Goal: Transaction & Acquisition: Purchase product/service

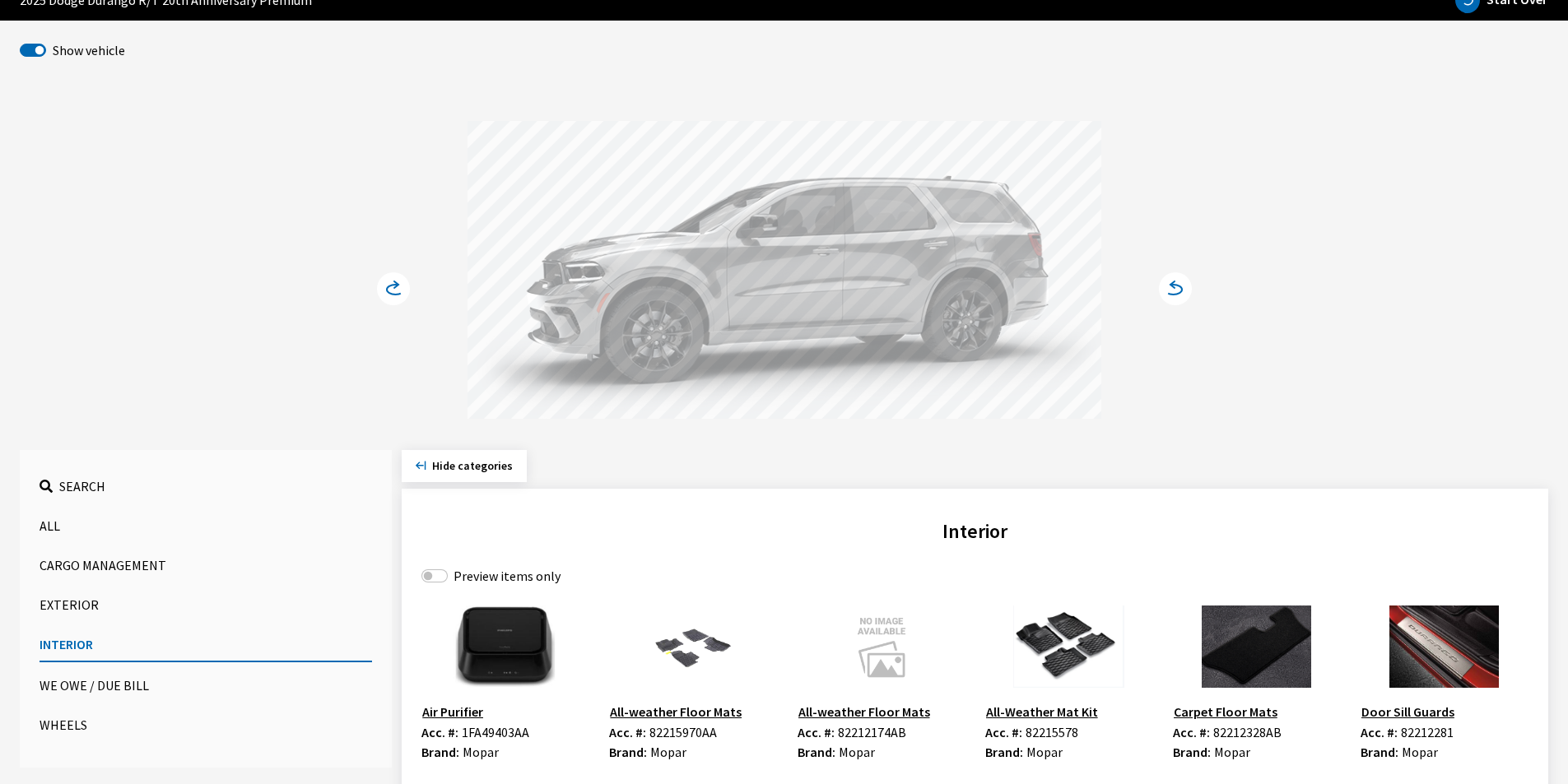
scroll to position [82, 0]
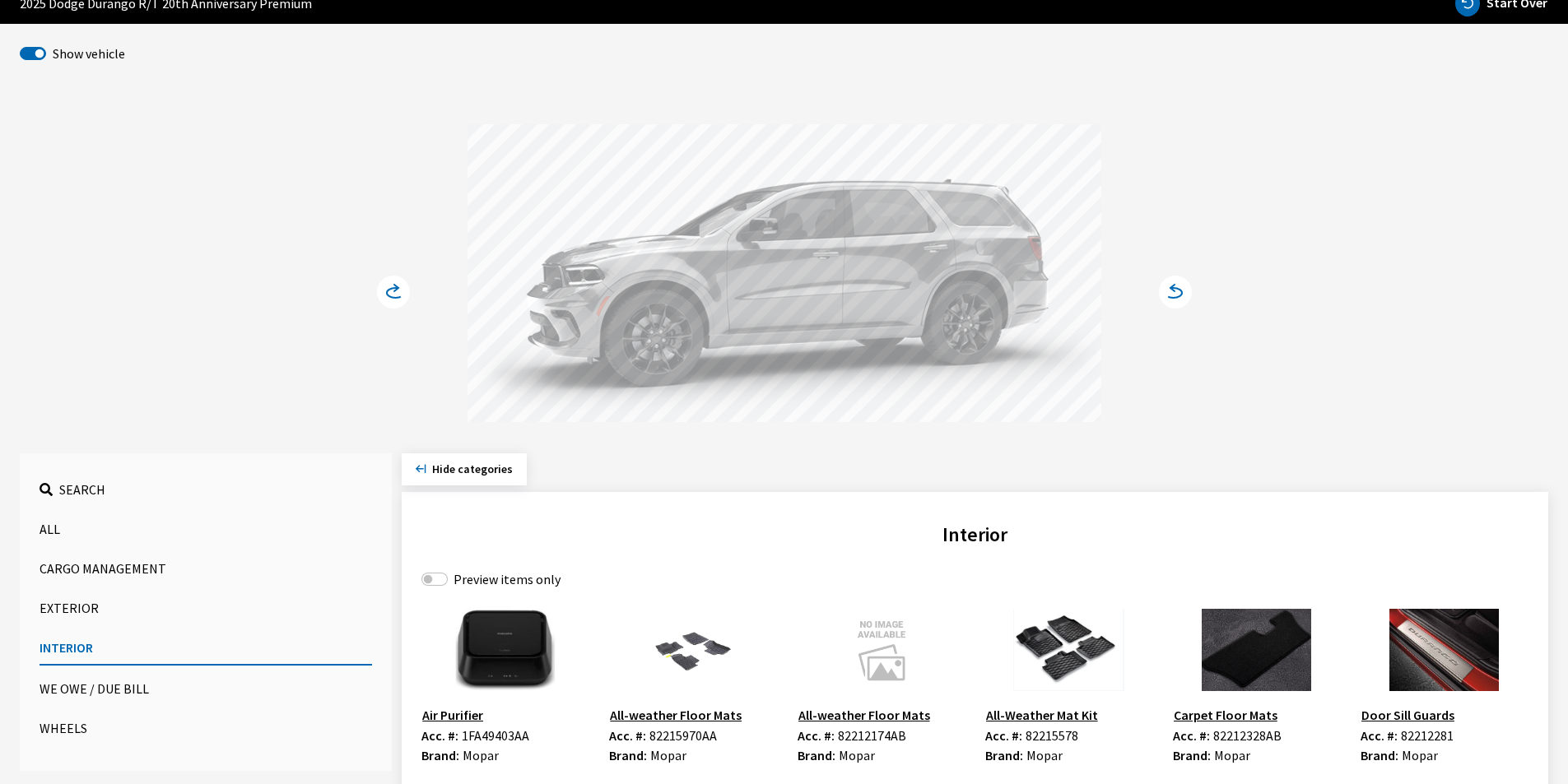
click at [93, 491] on span "Search" at bounding box center [82, 490] width 46 height 17
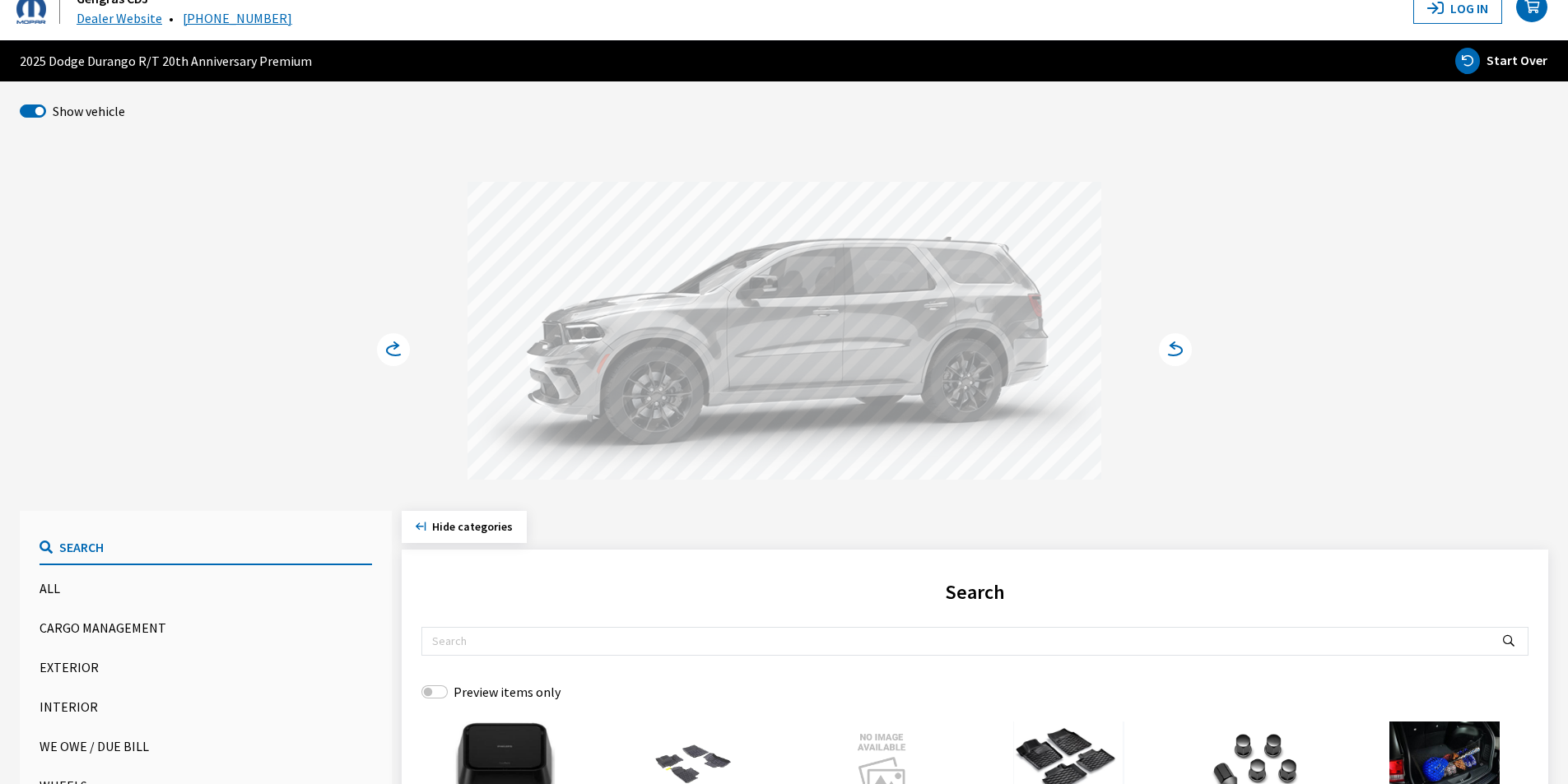
scroll to position [0, 0]
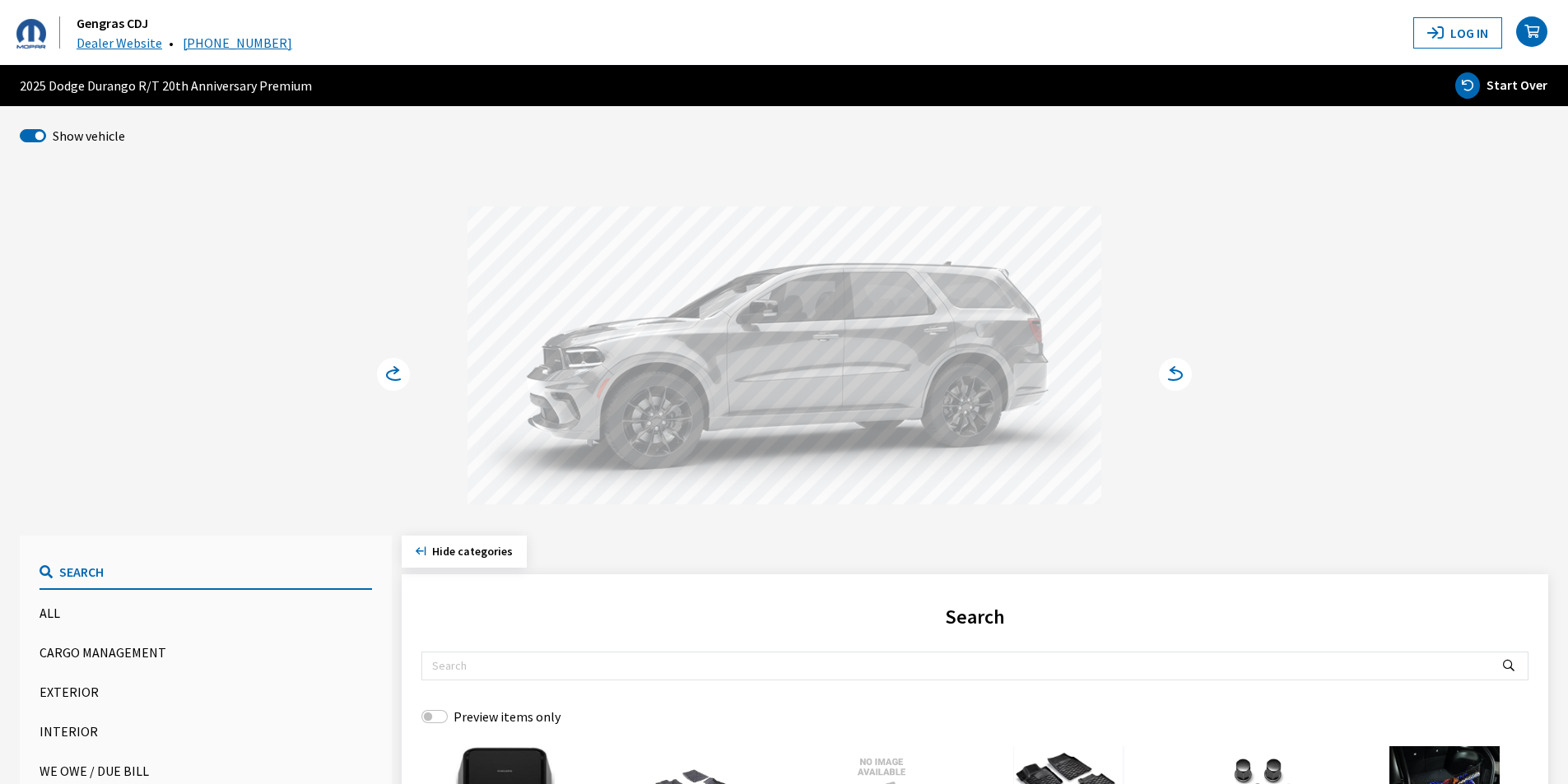
click at [131, 86] on span "2025 Dodge Durango R/T 20th Anniversary Premium" at bounding box center [166, 85] width 292 height 19
click at [1483, 83] on button "Start Over" at bounding box center [1500, 85] width 93 height 28
select select
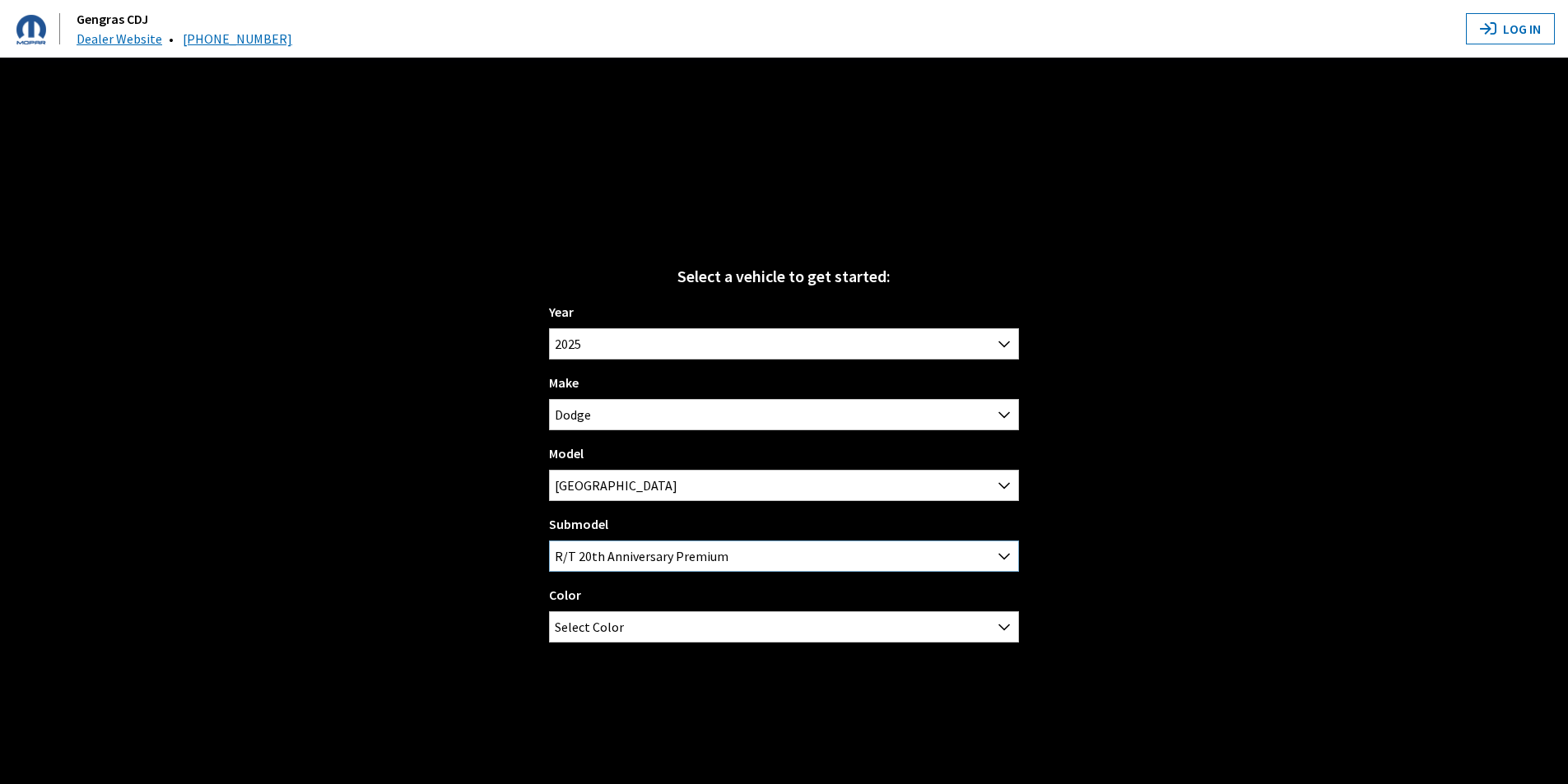
click at [669, 545] on span "R/T 20th Anniversary Premium" at bounding box center [784, 556] width 468 height 30
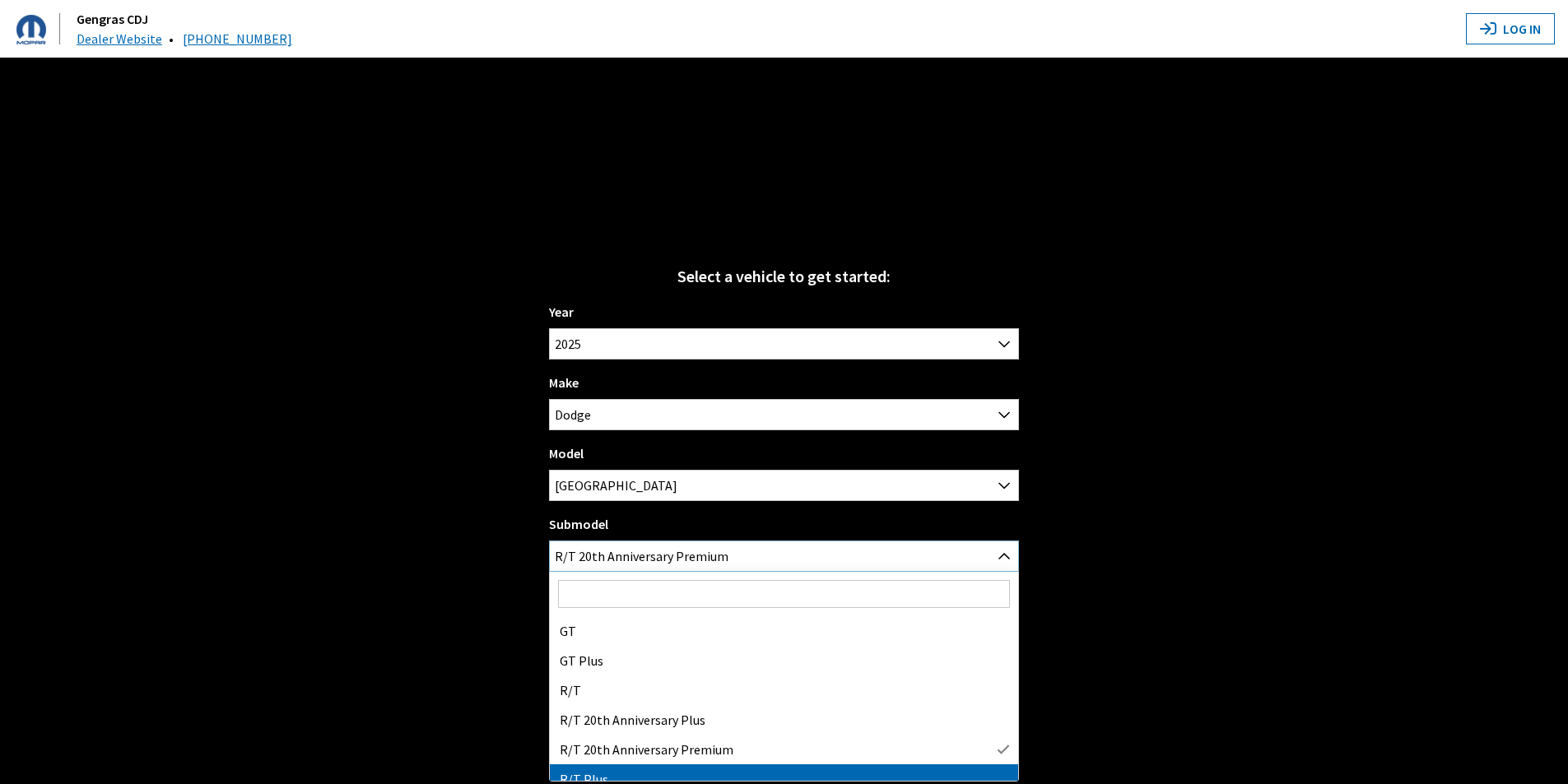
select select "788"
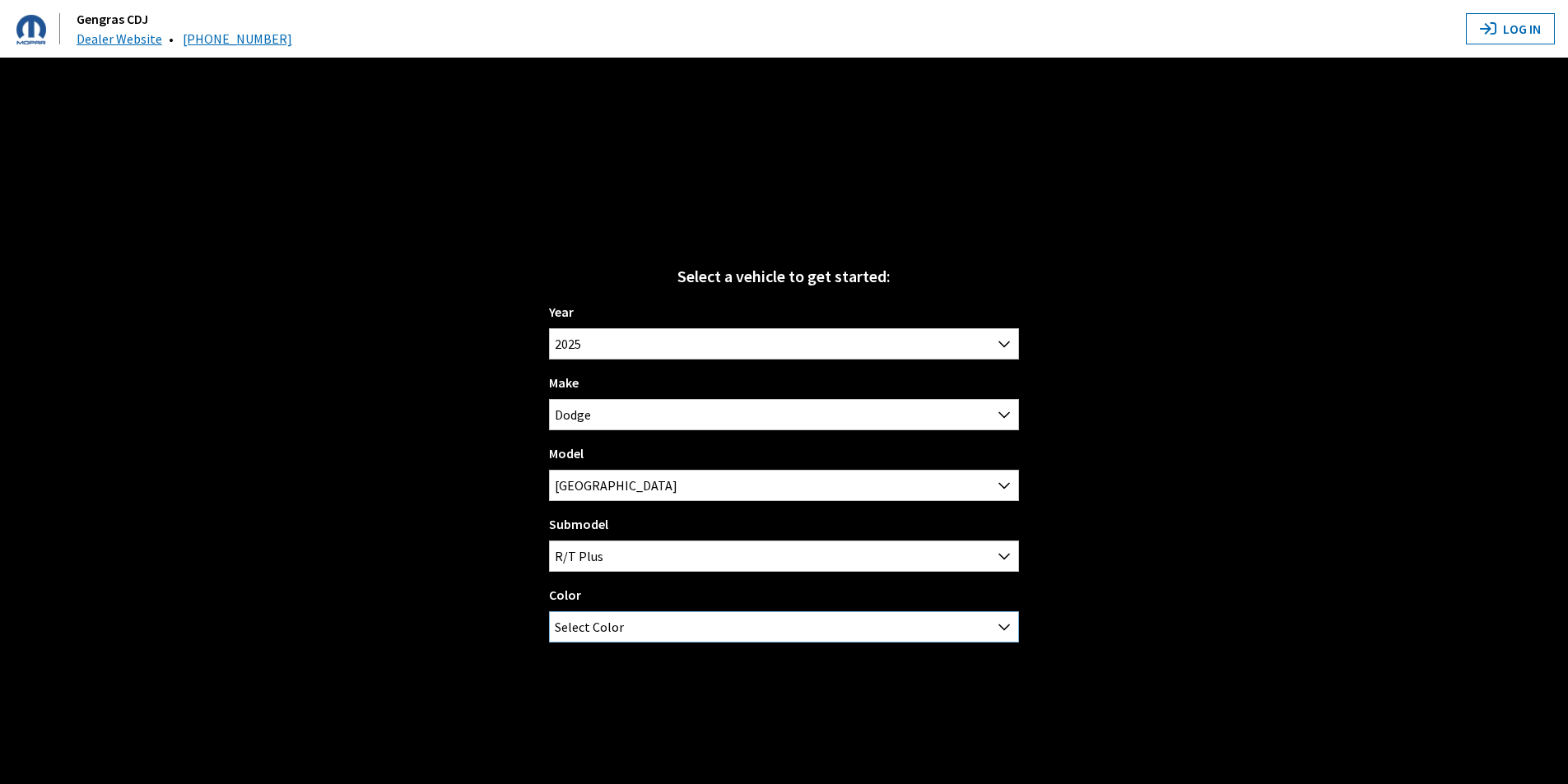
click at [649, 622] on span "Select Color" at bounding box center [784, 627] width 468 height 30
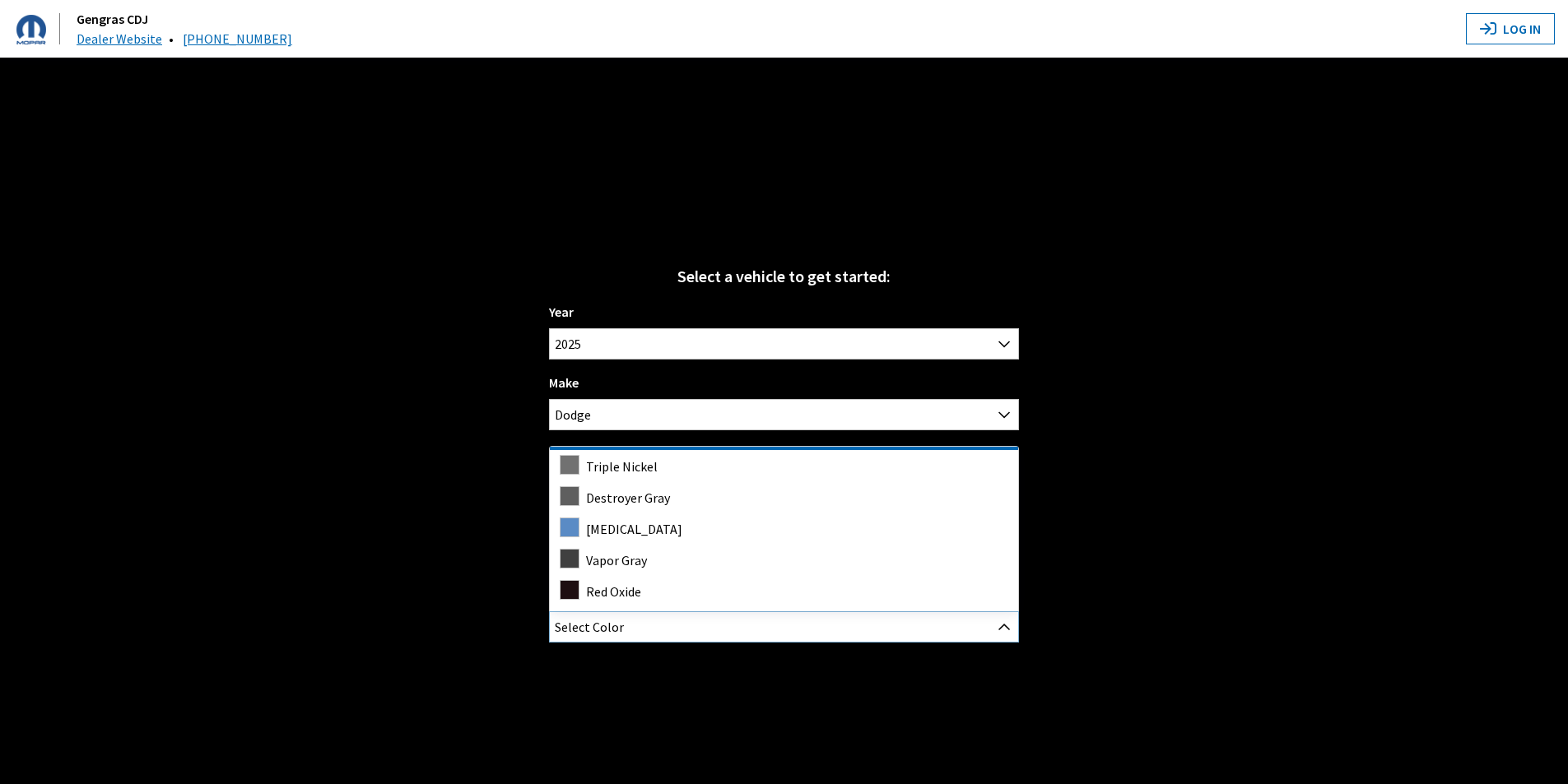
scroll to position [116, 0]
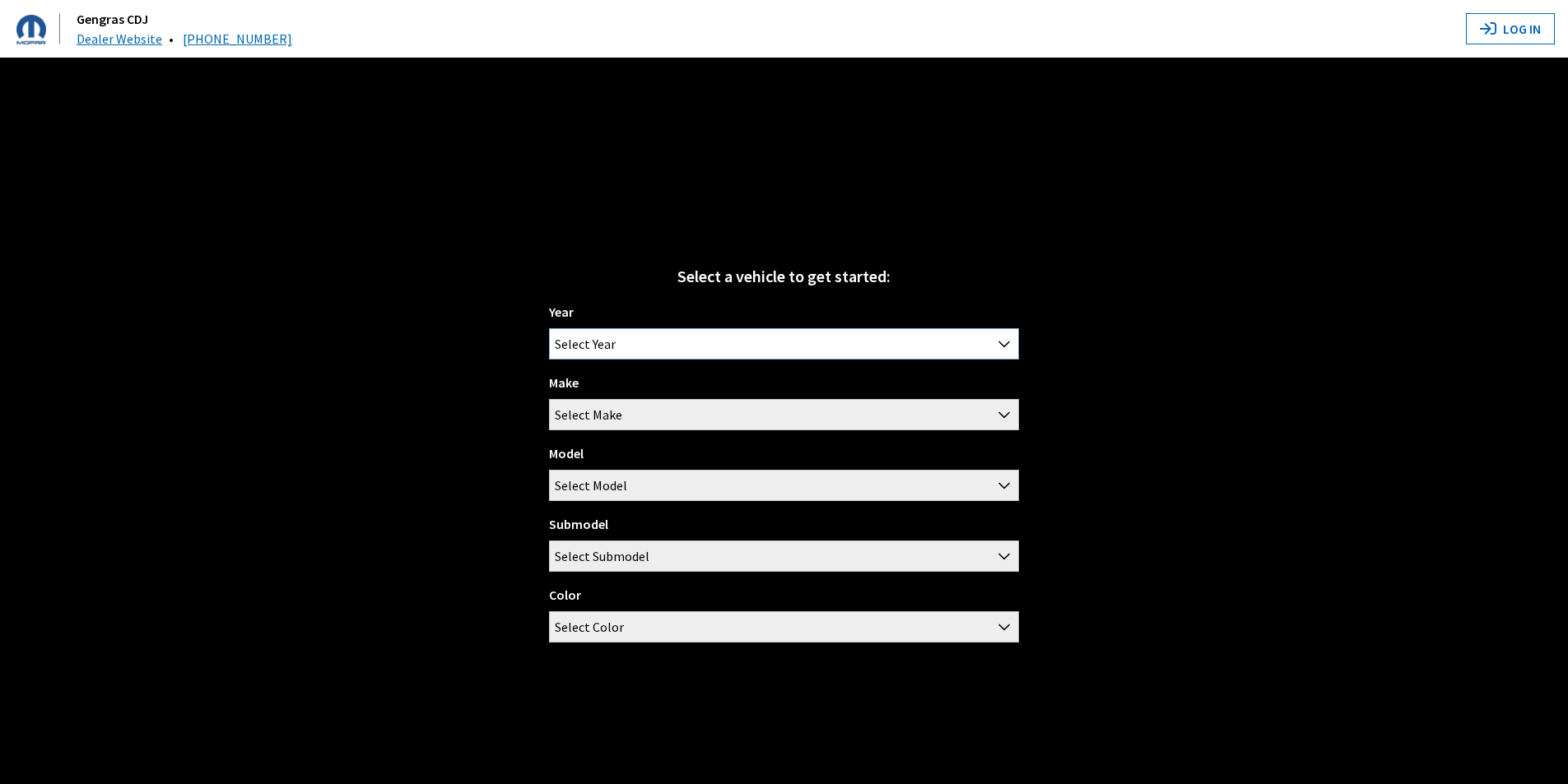
click at [701, 331] on span "Select Year" at bounding box center [784, 344] width 468 height 30
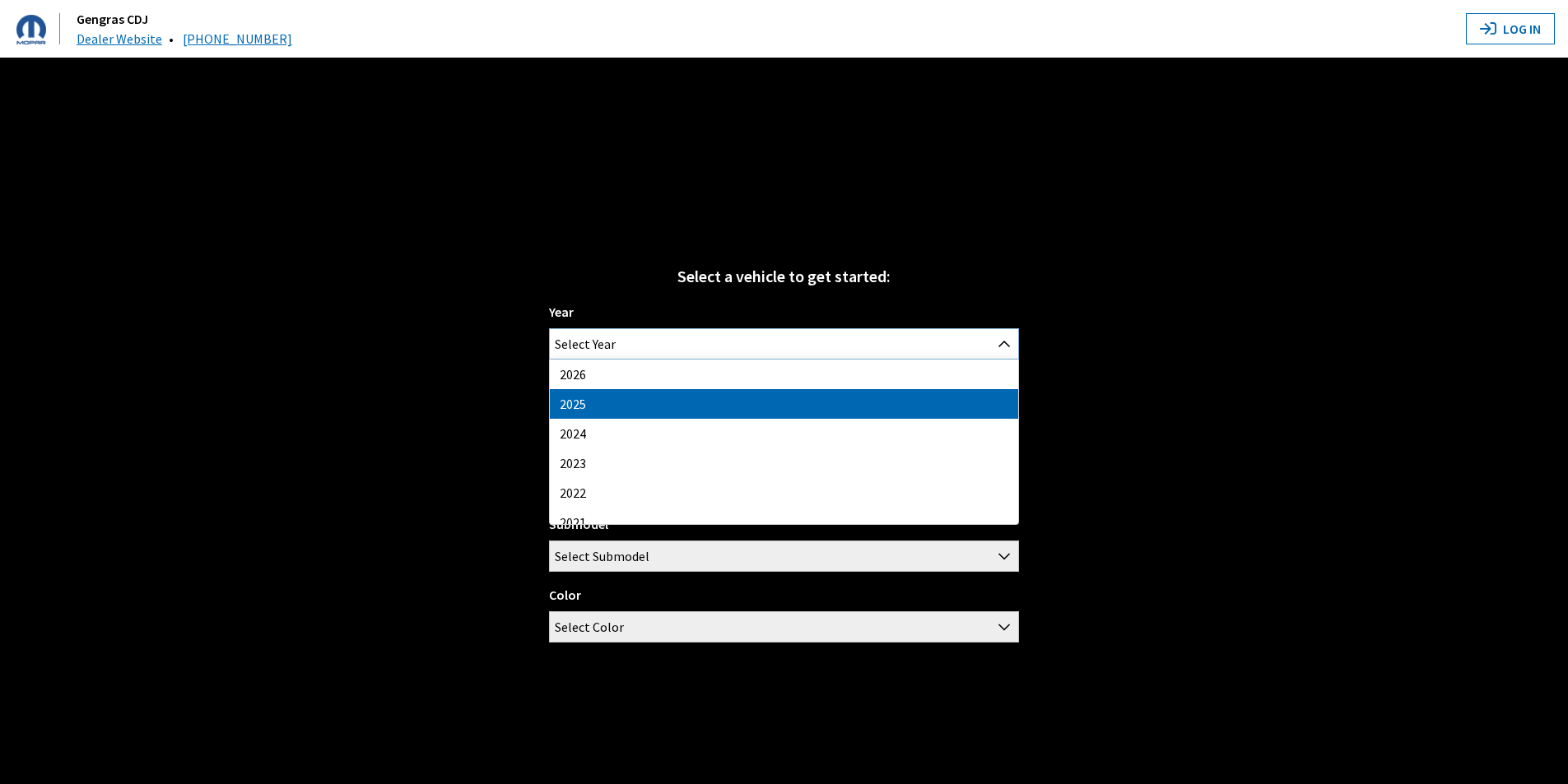
select select "43"
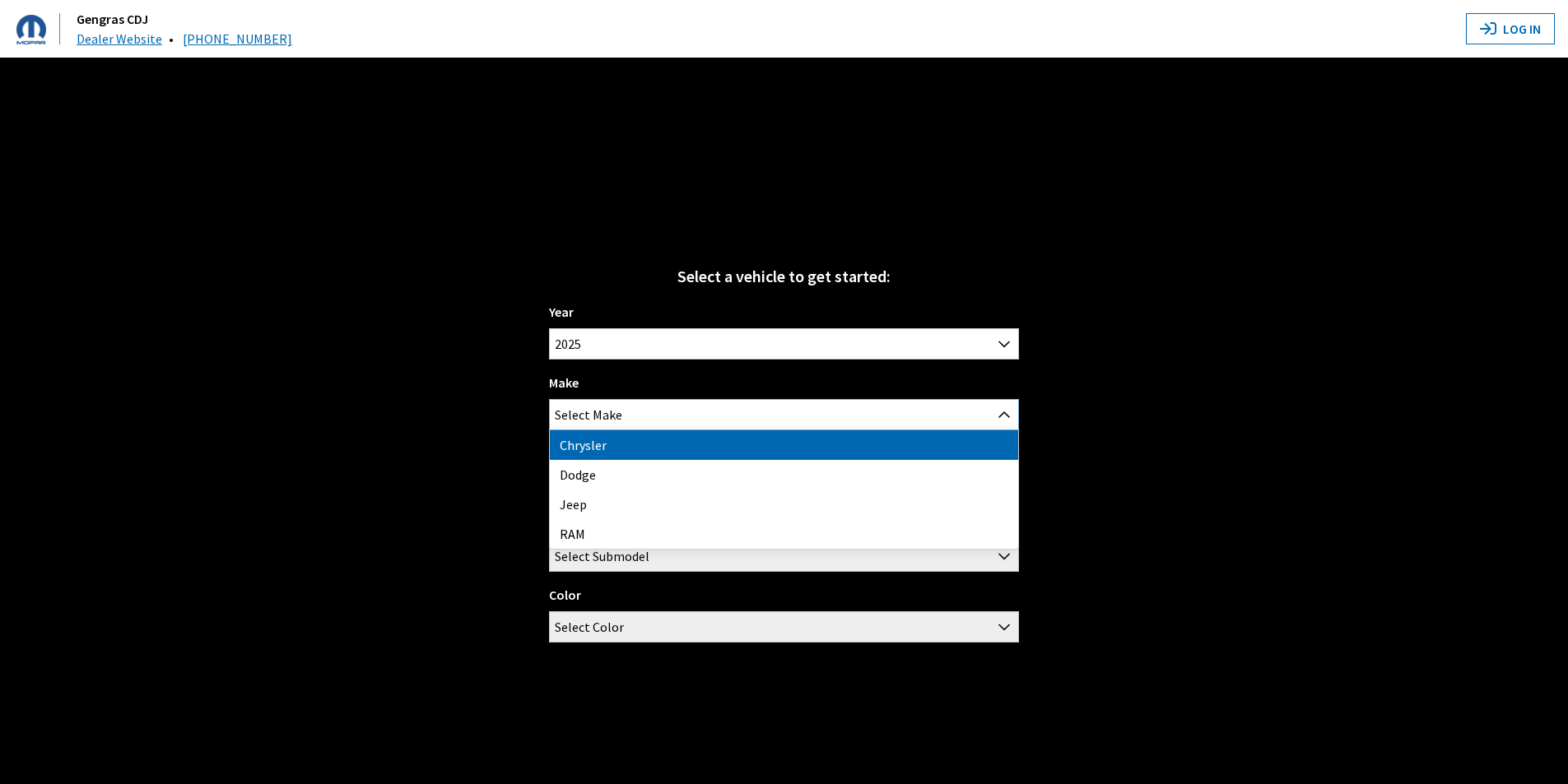
click at [647, 413] on span "Select Make" at bounding box center [784, 414] width 468 height 30
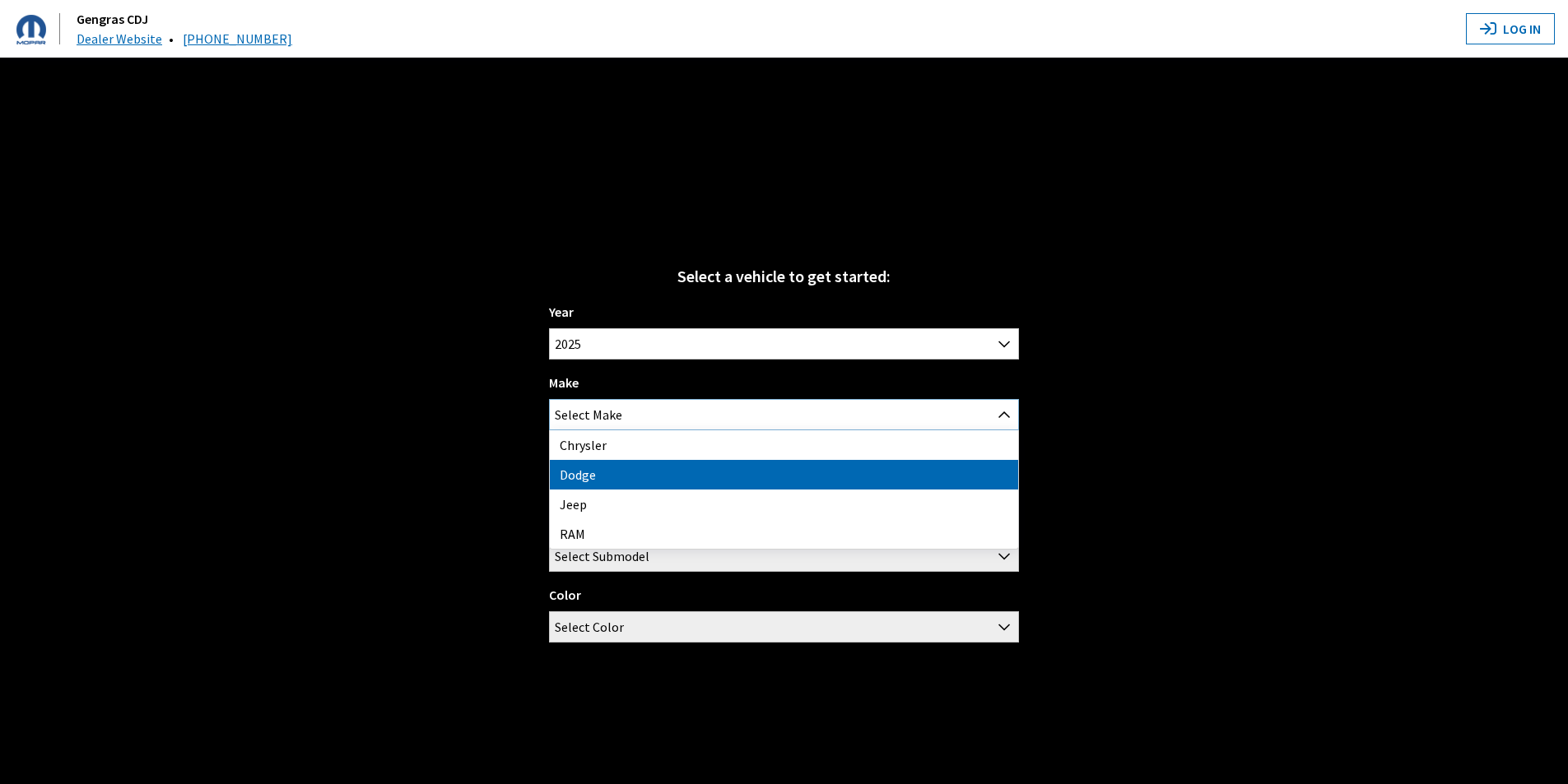
select select "15"
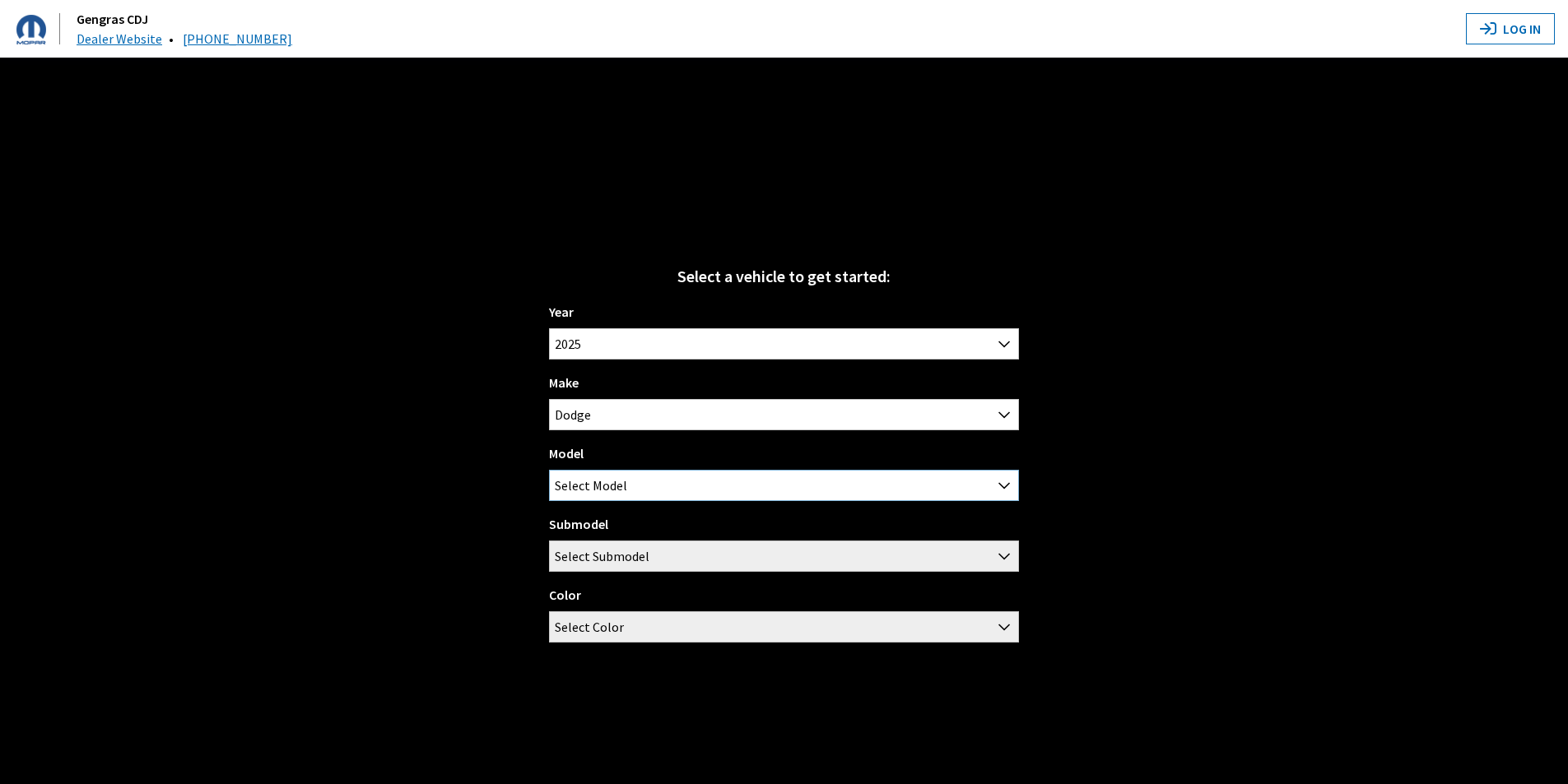
click at [633, 479] on span "Select Model" at bounding box center [784, 485] width 468 height 30
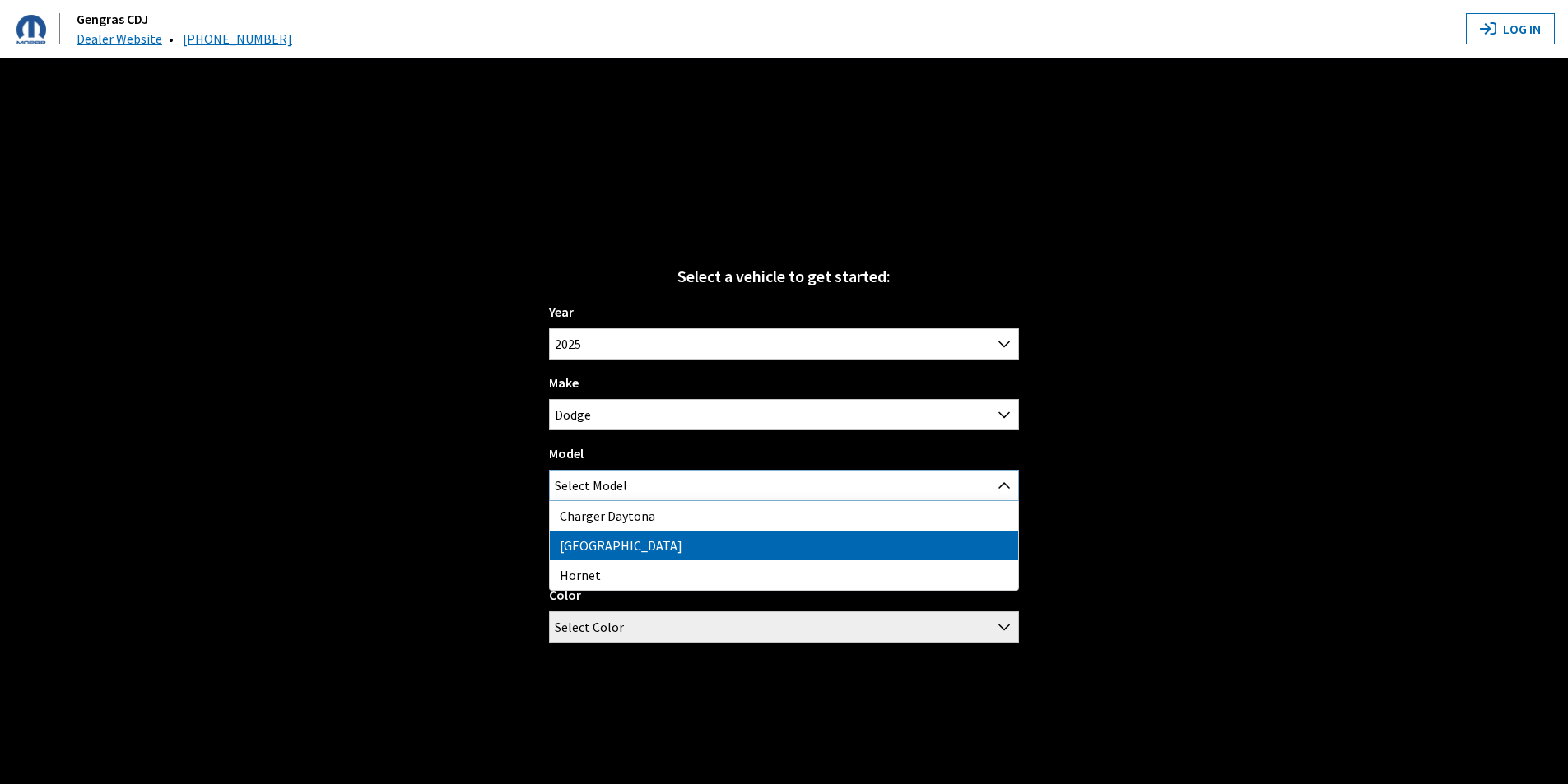
select select "191"
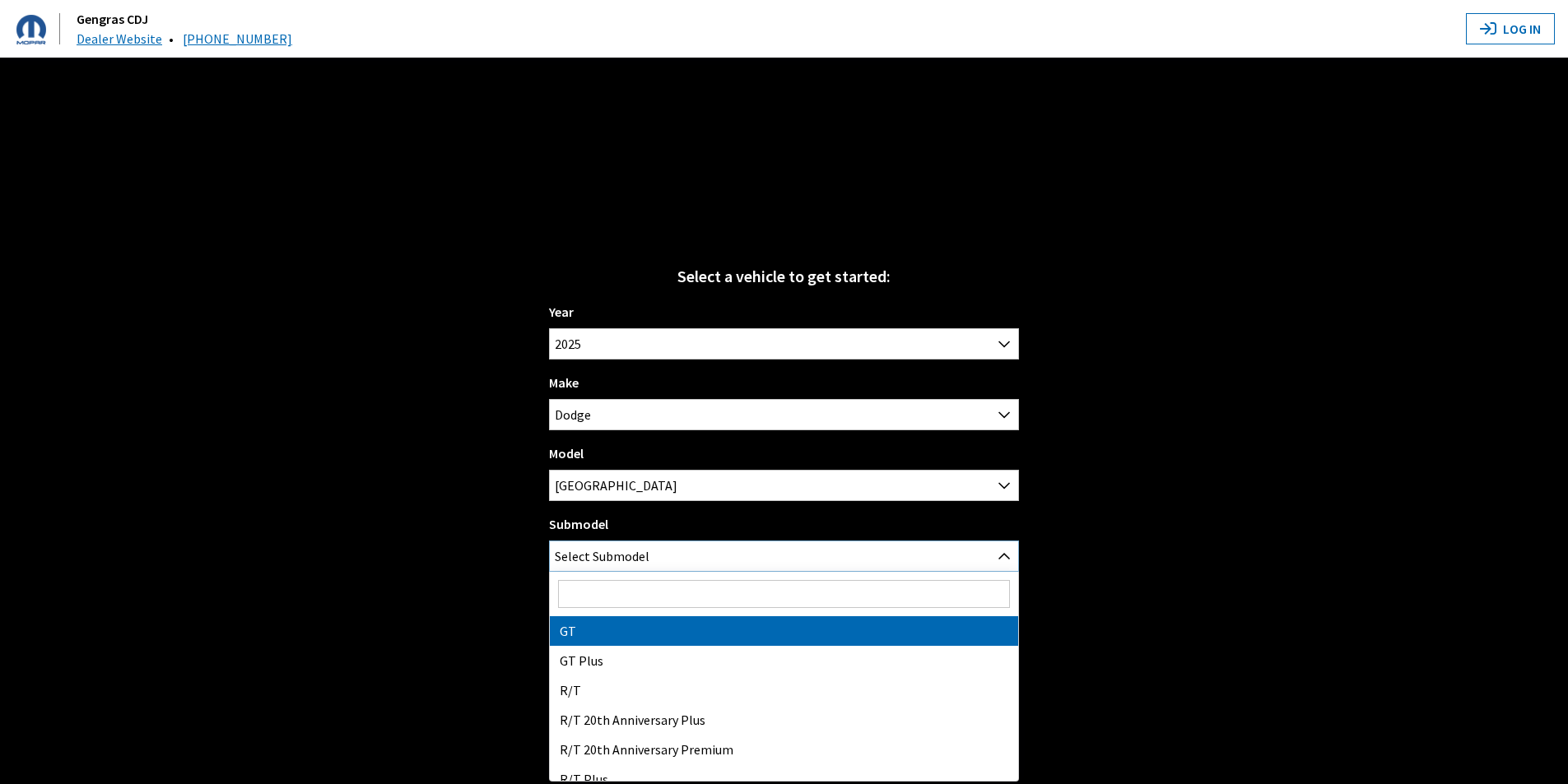
click at [603, 553] on span "Select Submodel" at bounding box center [602, 556] width 94 height 30
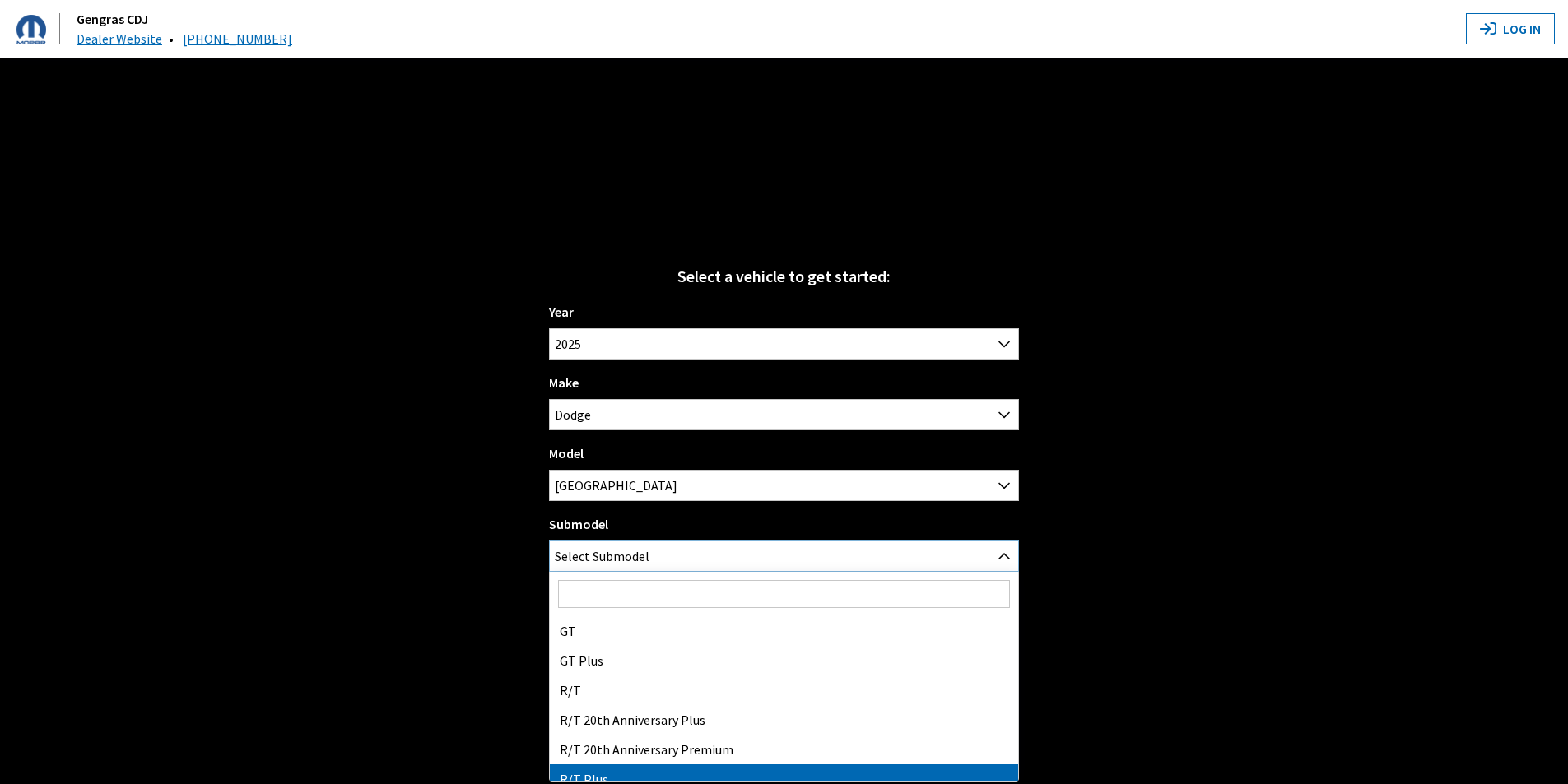
select select "788"
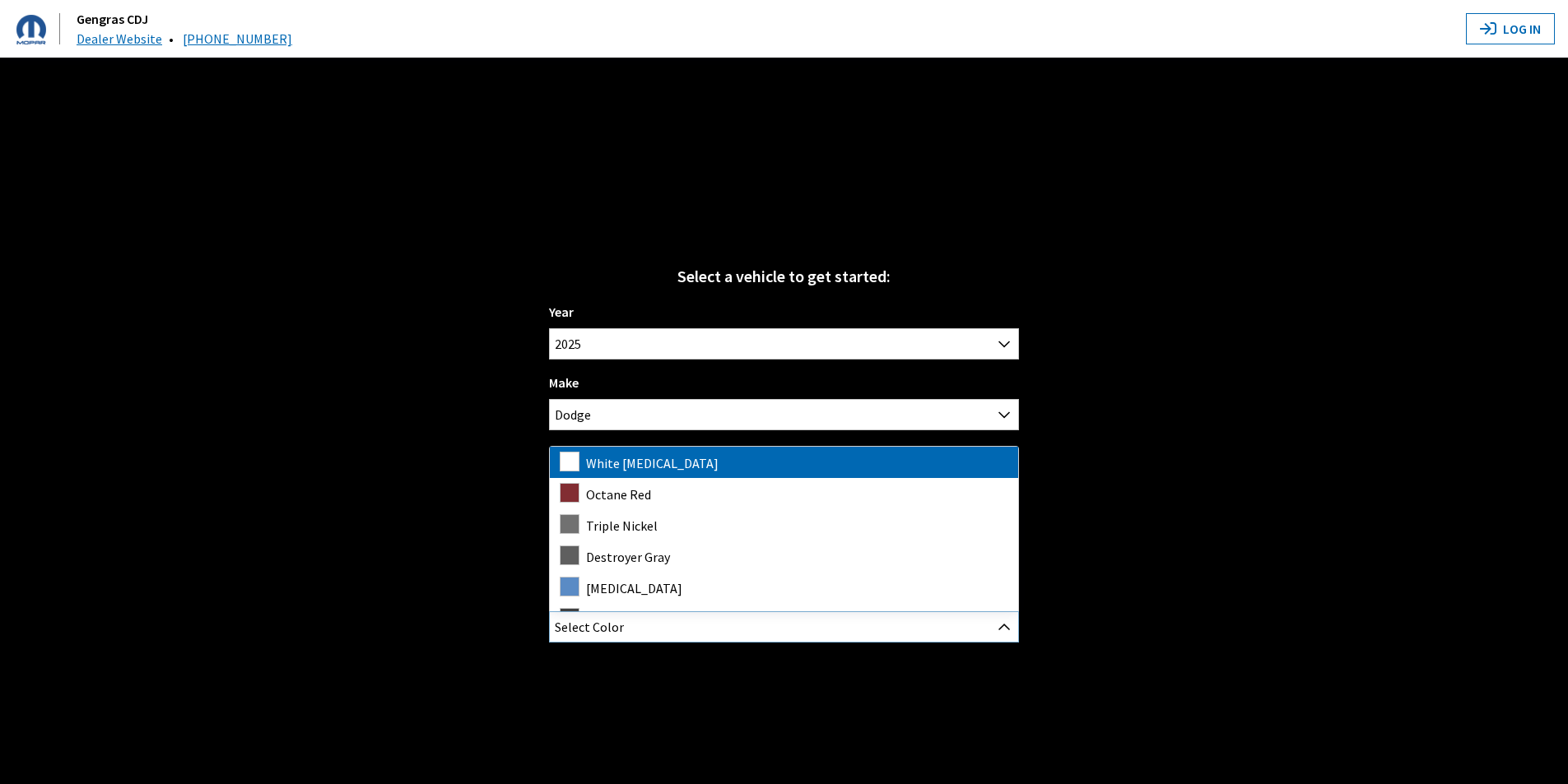
click at [652, 619] on span "Select Color" at bounding box center [784, 627] width 468 height 30
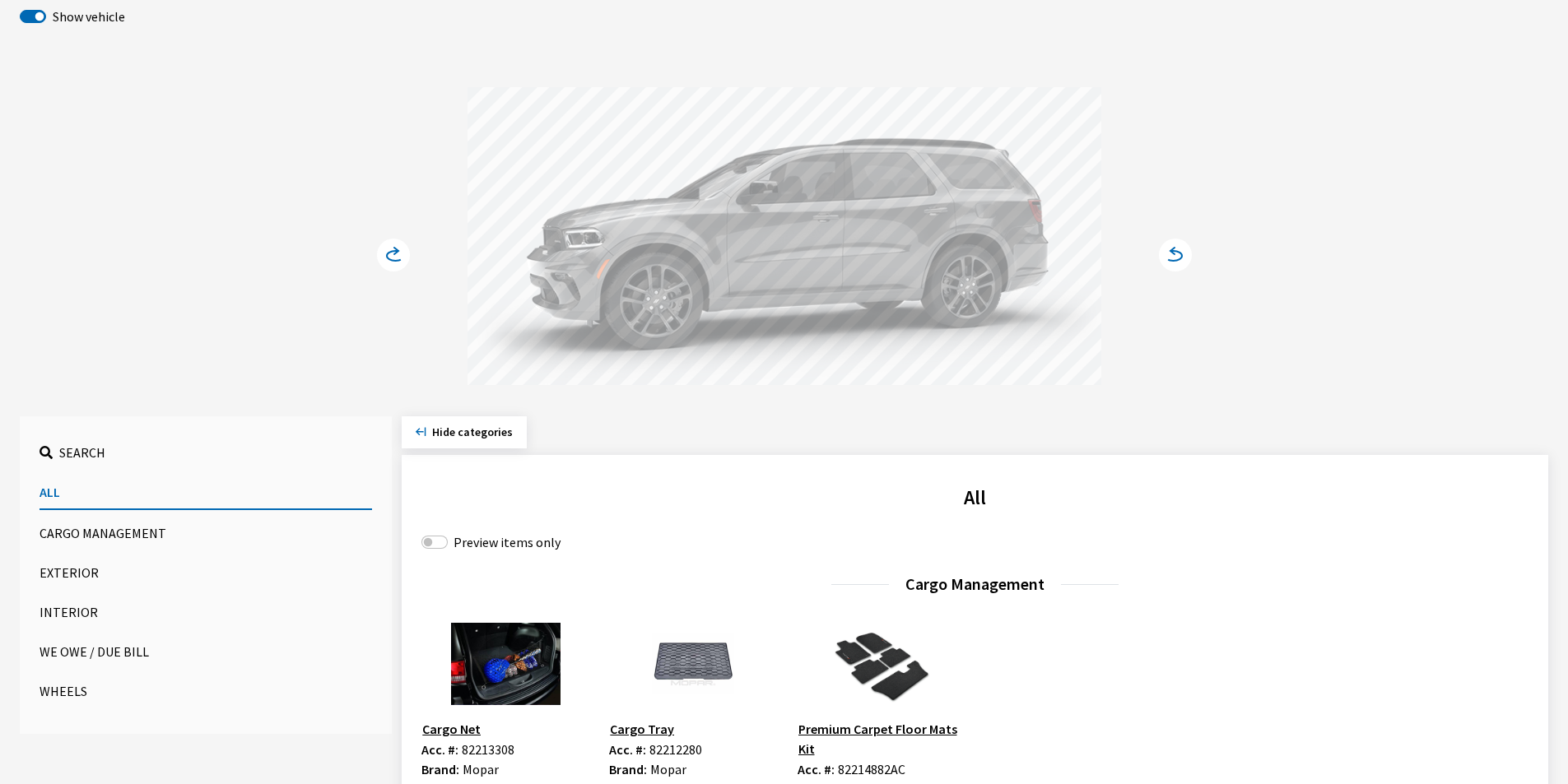
scroll to position [247, 0]
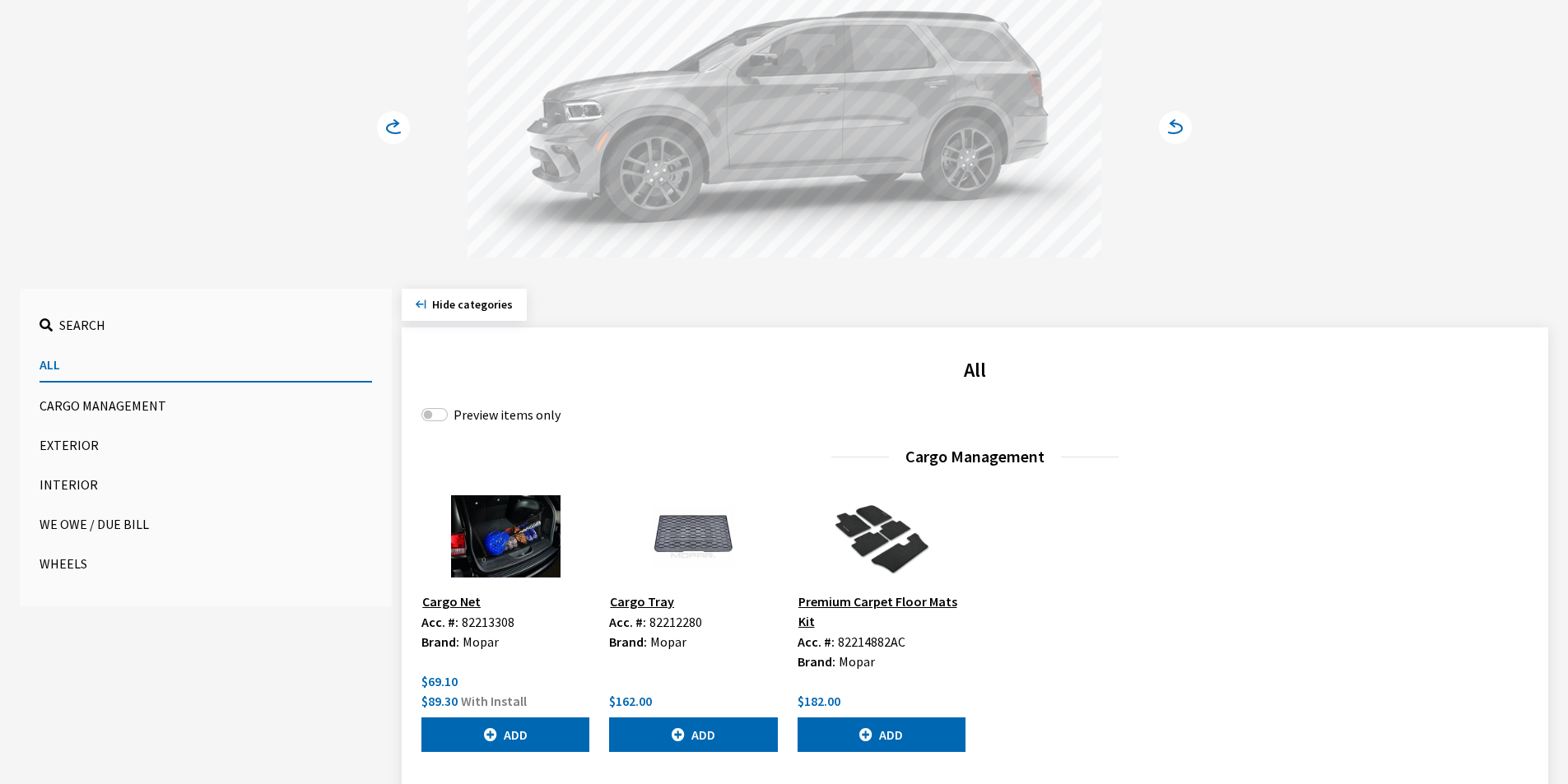
click at [72, 446] on button "Exterior" at bounding box center [205, 446] width 332 height 33
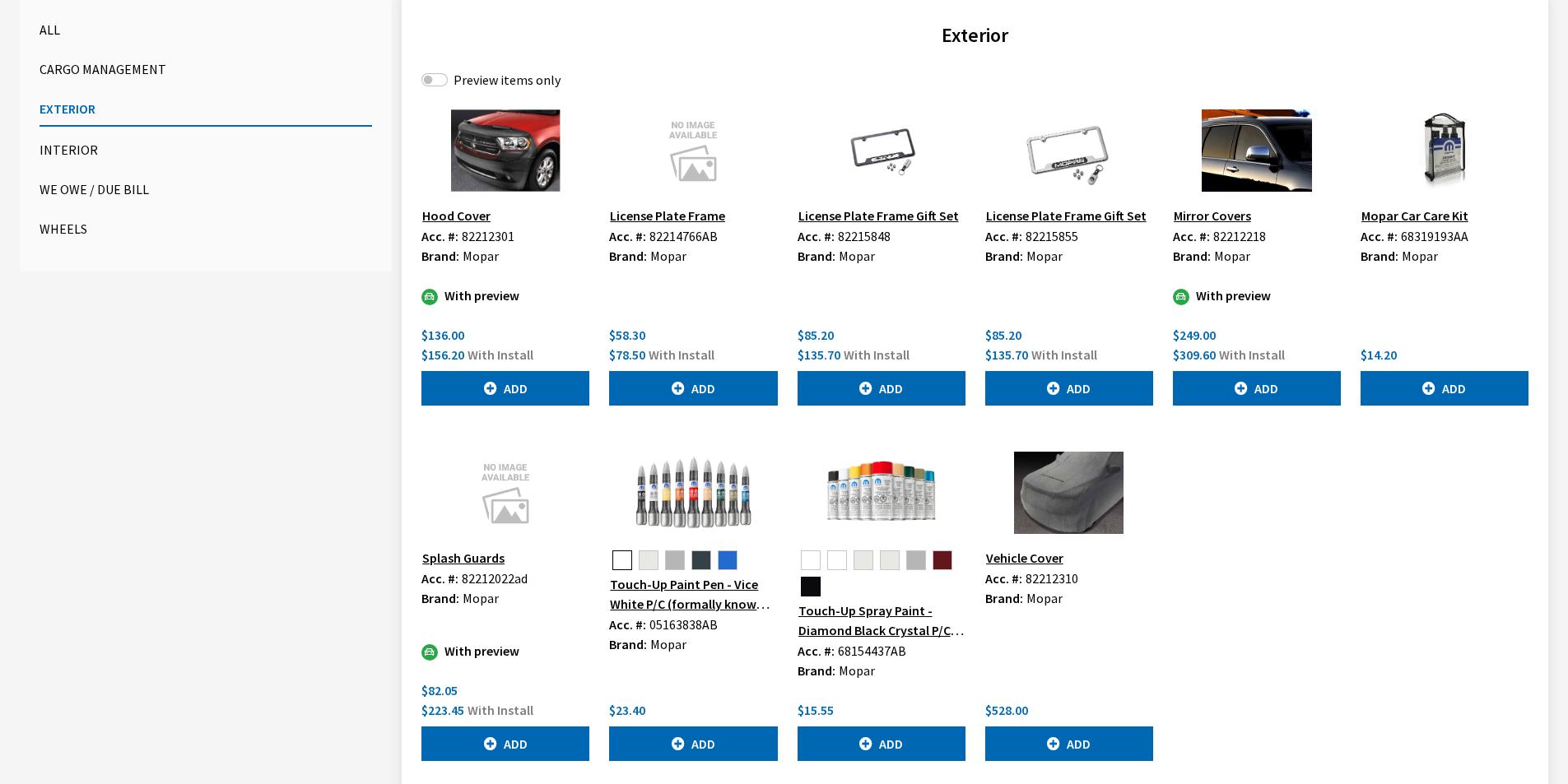
scroll to position [494, 0]
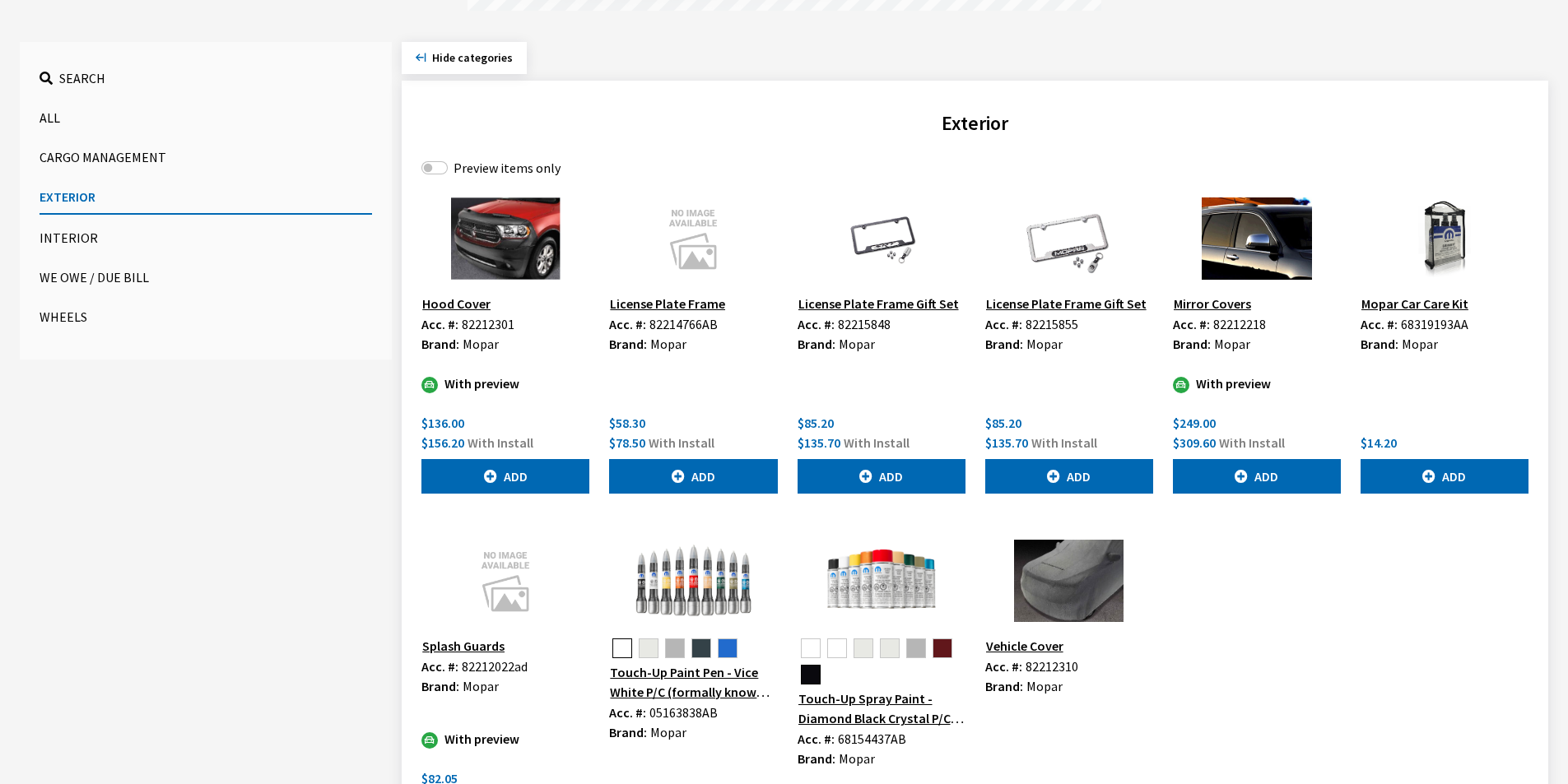
click at [59, 78] on button "Search" at bounding box center [205, 79] width 332 height 33
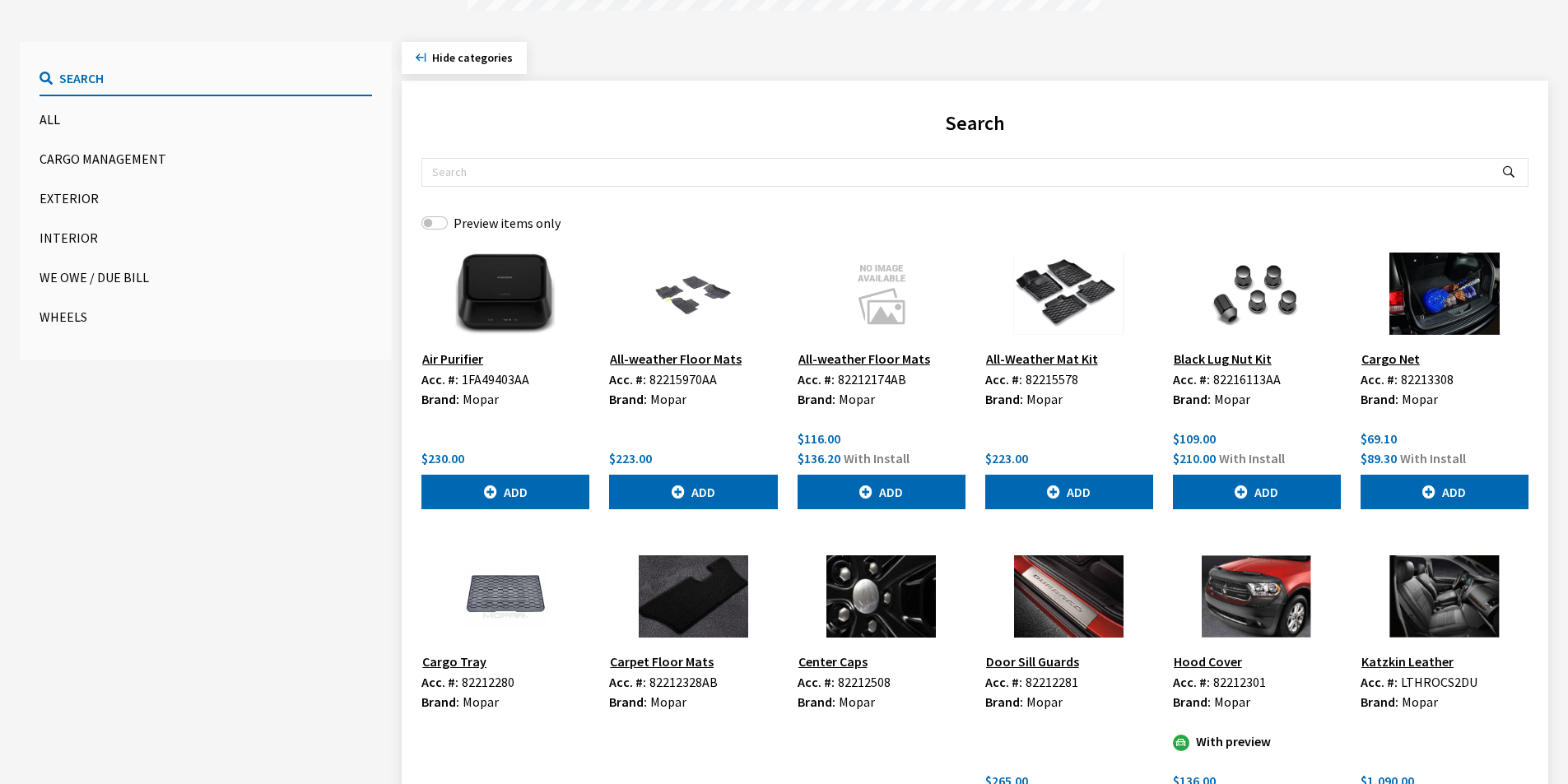
click at [144, 77] on button "Search" at bounding box center [205, 79] width 332 height 34
drag, startPoint x: 465, startPoint y: 183, endPoint x: 474, endPoint y: 167, distance: 18.4
click at [467, 181] on input "text" at bounding box center [956, 172] width 1068 height 27
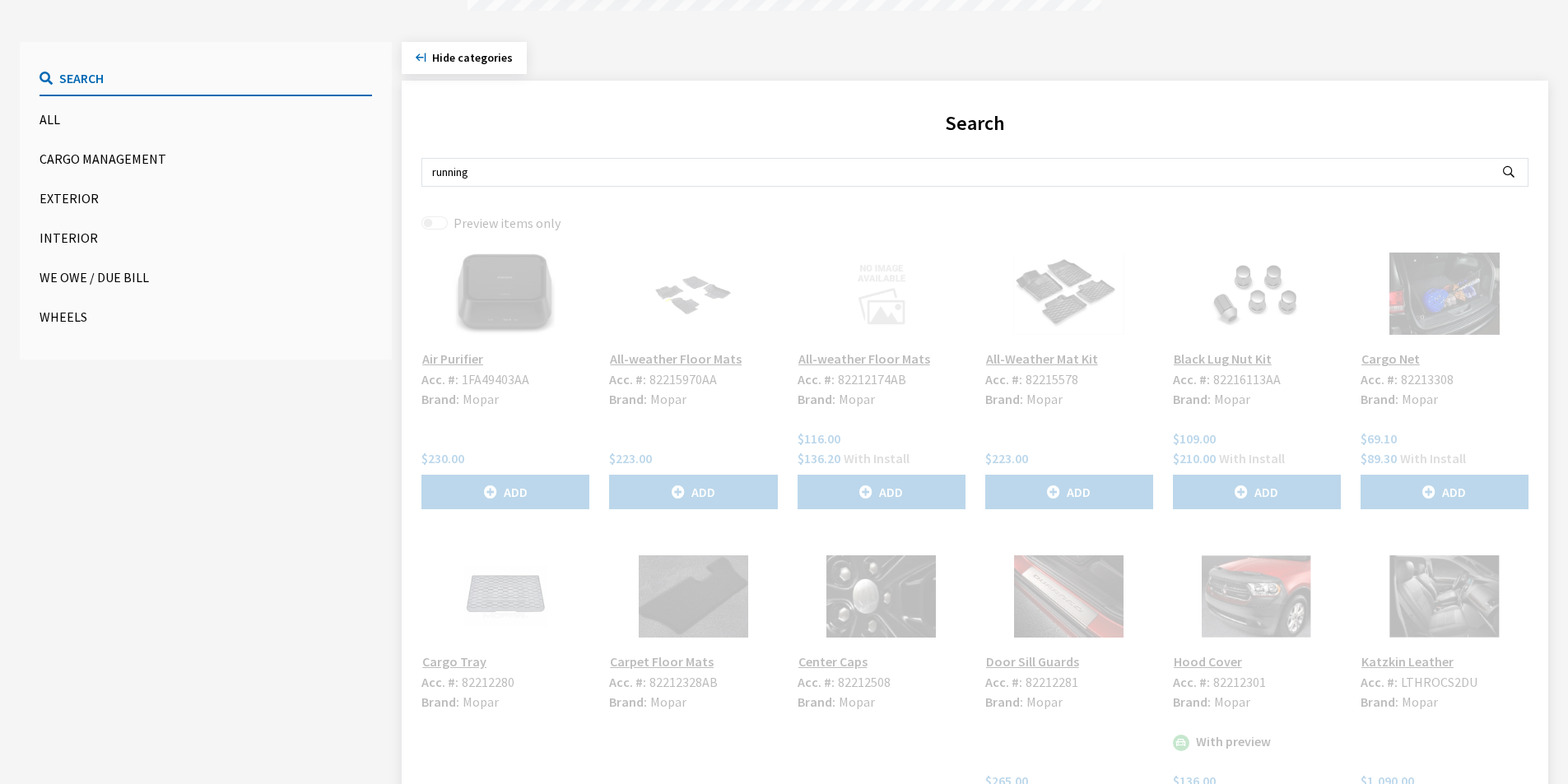
scroll to position [116, 0]
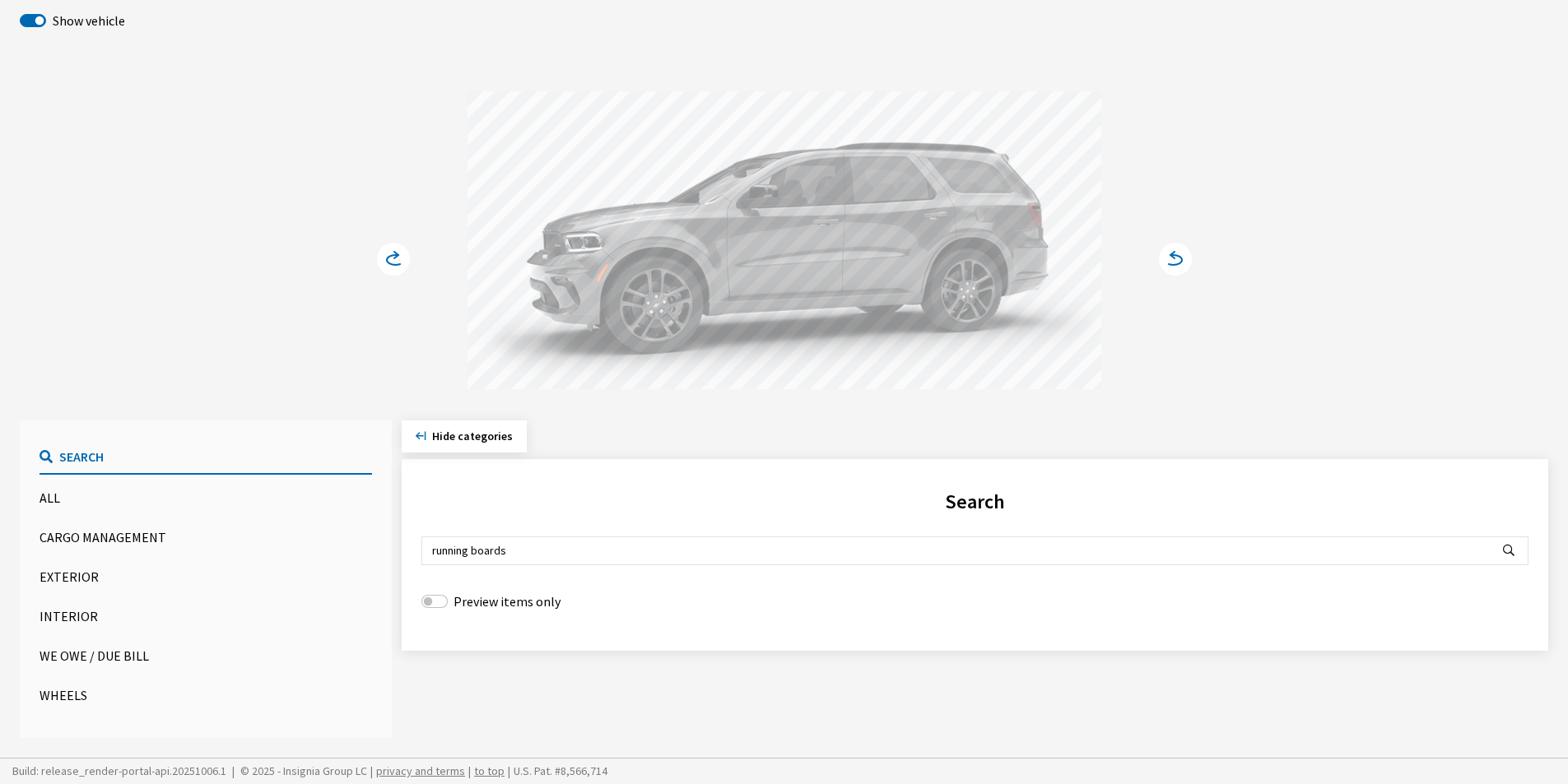
click at [1511, 557] on icon "Search" at bounding box center [1509, 551] width 11 height 11
click at [594, 551] on input "running boards" at bounding box center [956, 550] width 1068 height 27
type input "r"
type input "side steps"
